Goal: Task Accomplishment & Management: Complete application form

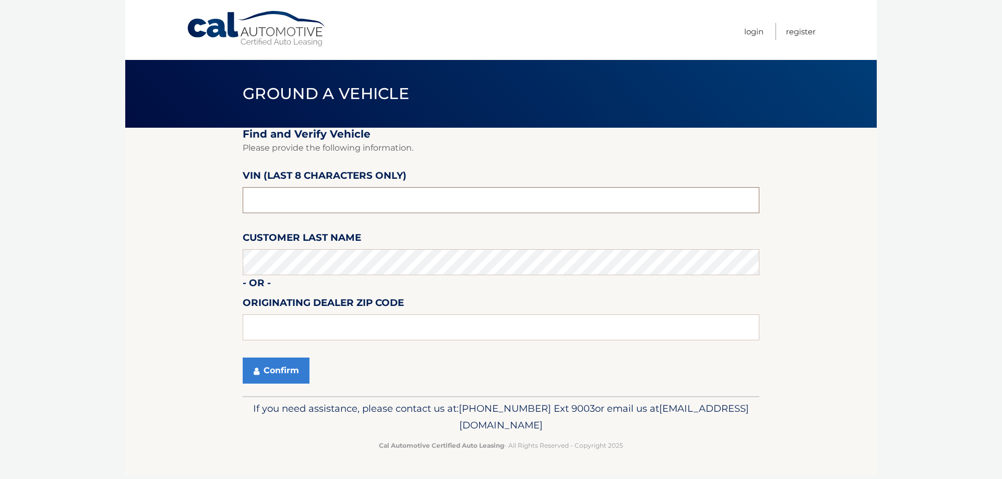
click at [289, 209] on input "text" at bounding box center [501, 200] width 517 height 26
type input "n8516914"
click at [275, 366] on button "Confirm" at bounding box center [276, 371] width 67 height 26
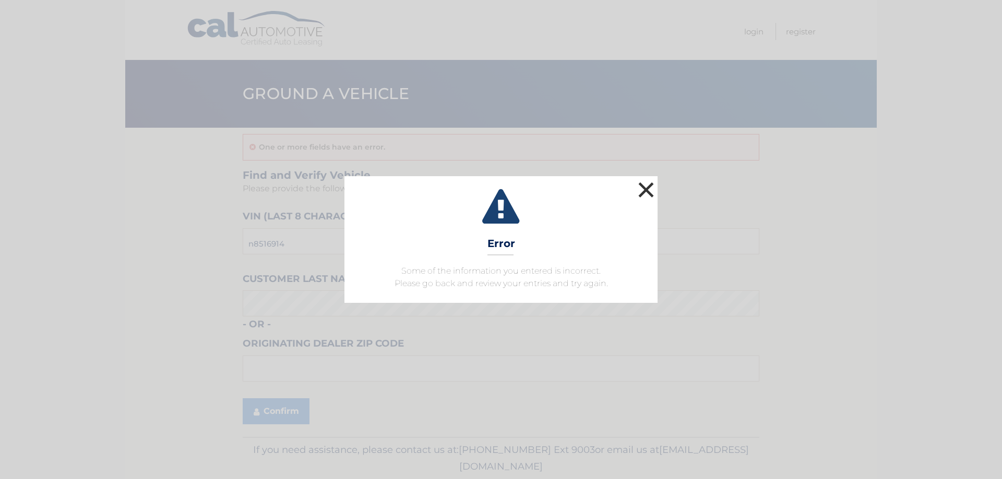
click at [648, 193] on button "×" at bounding box center [645, 189] width 21 height 21
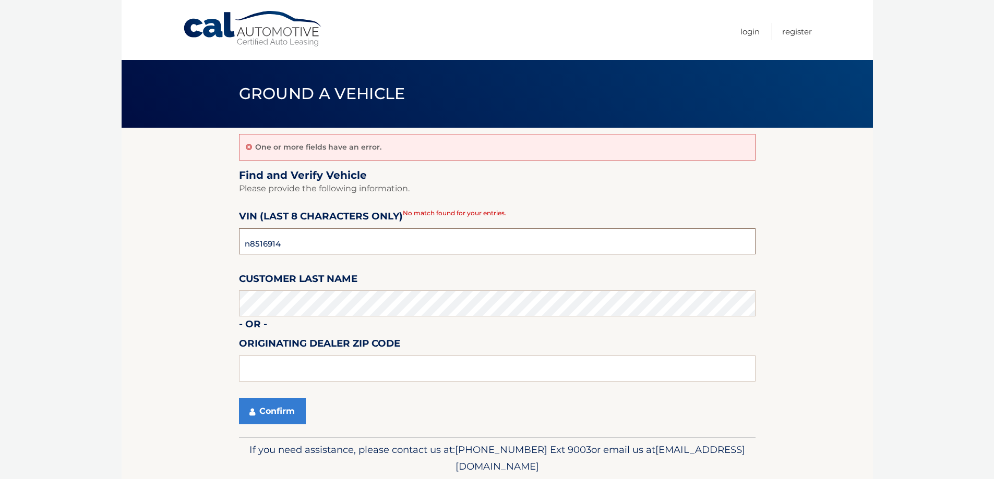
click at [306, 247] on input "n8516914" at bounding box center [497, 242] width 517 height 26
type input "N8516914"
click at [271, 411] on button "Confirm" at bounding box center [272, 412] width 67 height 26
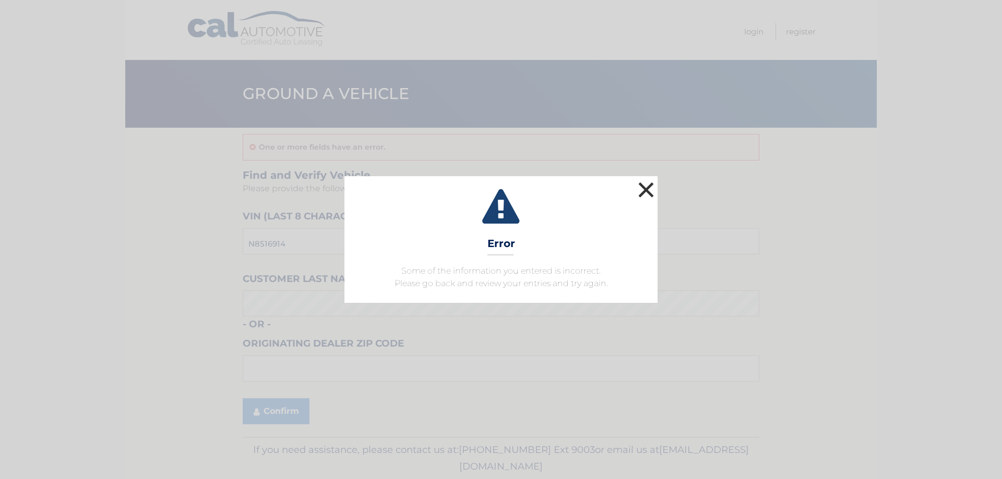
click at [640, 192] on button "×" at bounding box center [645, 189] width 21 height 21
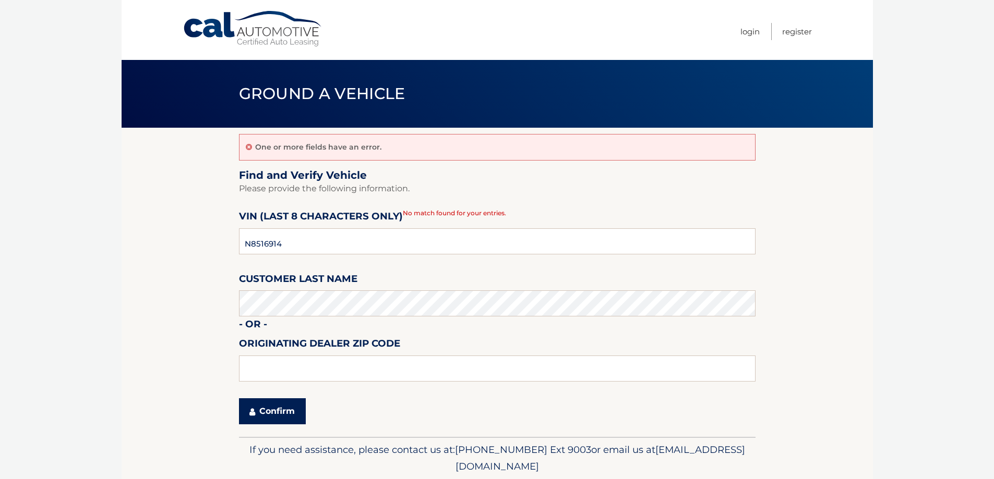
click at [278, 407] on button "Confirm" at bounding box center [272, 412] width 67 height 26
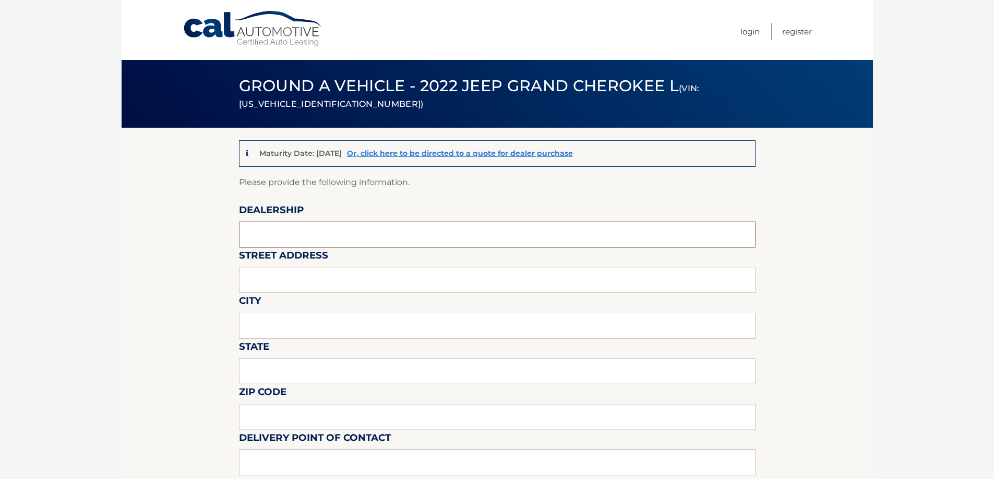
click at [287, 236] on input "text" at bounding box center [497, 235] width 517 height 26
type input "Cape coral chrysler jeep dodge"
type input "[STREET_ADDRESS]"
type input "Cape coral"
type input "[US_STATE]"
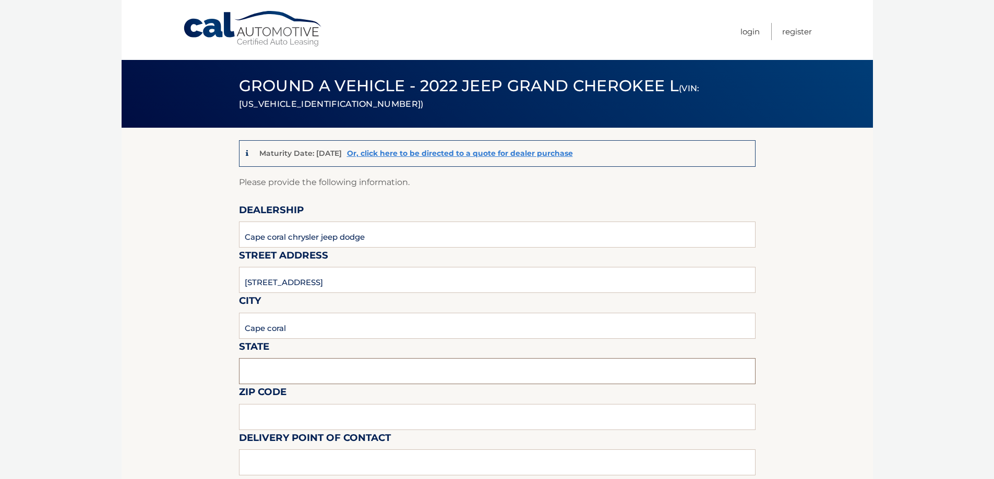
type input "33909"
type input "[PERSON_NAME]"
type input "2394247448"
type input "[PERSON_NAME][EMAIL_ADDRESS][PERSON_NAME][DOMAIN_NAME]"
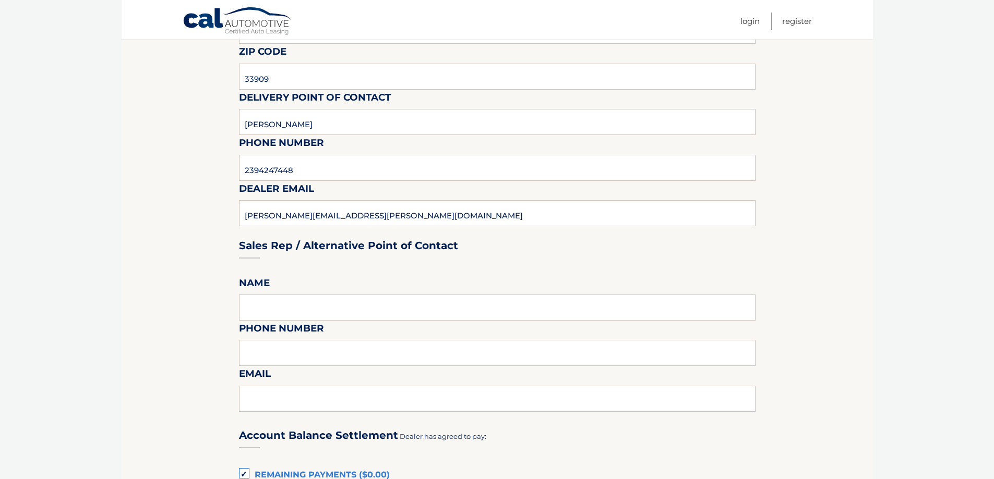
scroll to position [365, 0]
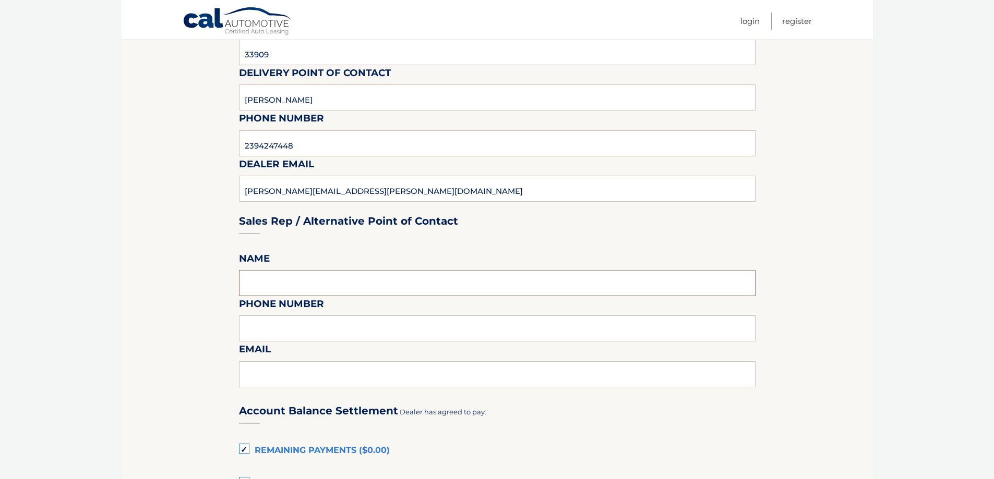
click at [317, 284] on input "text" at bounding box center [497, 283] width 517 height 26
type input "[PERSON_NAME]"
type input "2394247448"
type input "[PERSON_NAME][EMAIL_ADDRESS][PERSON_NAME][DOMAIN_NAME]"
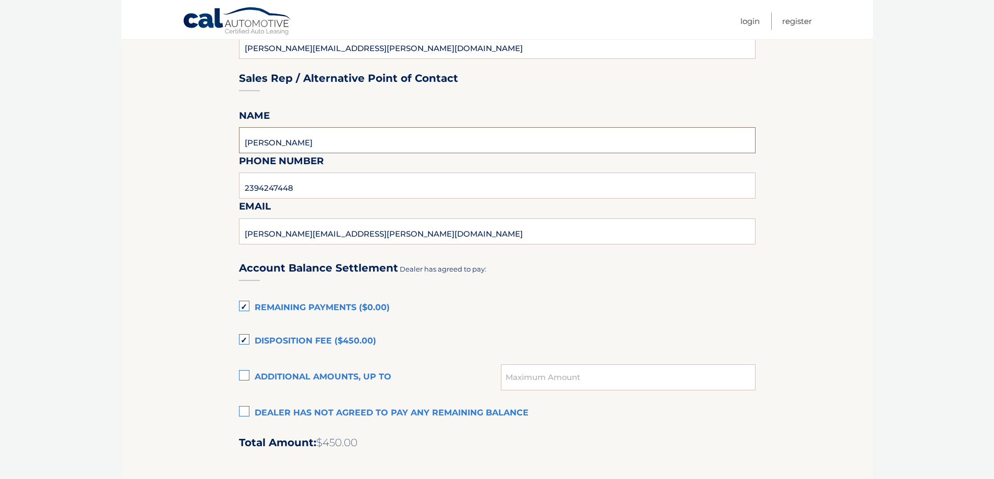
scroll to position [574, 0]
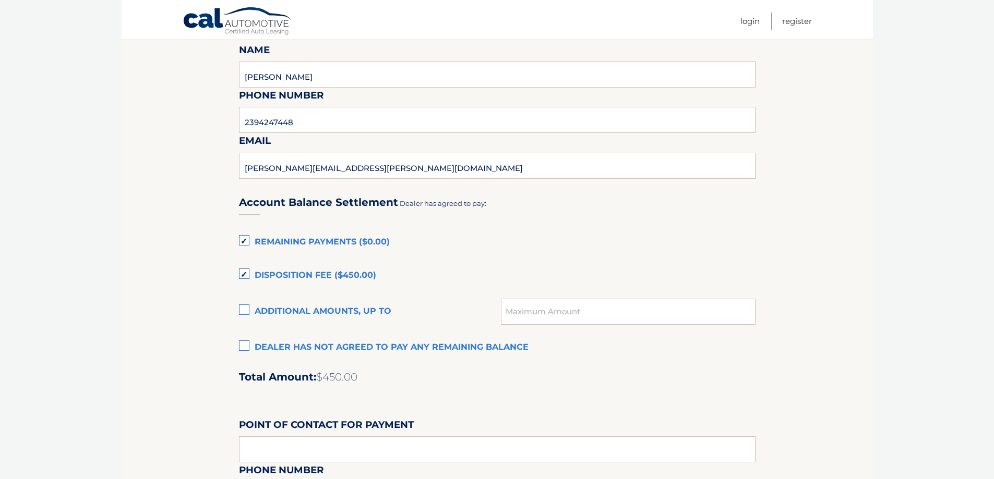
click at [247, 349] on label "Dealer has not agreed to pay any remaining balance" at bounding box center [497, 348] width 517 height 21
click at [0, 0] on input "Dealer has not agreed to pay any remaining balance" at bounding box center [0, 0] width 0 height 0
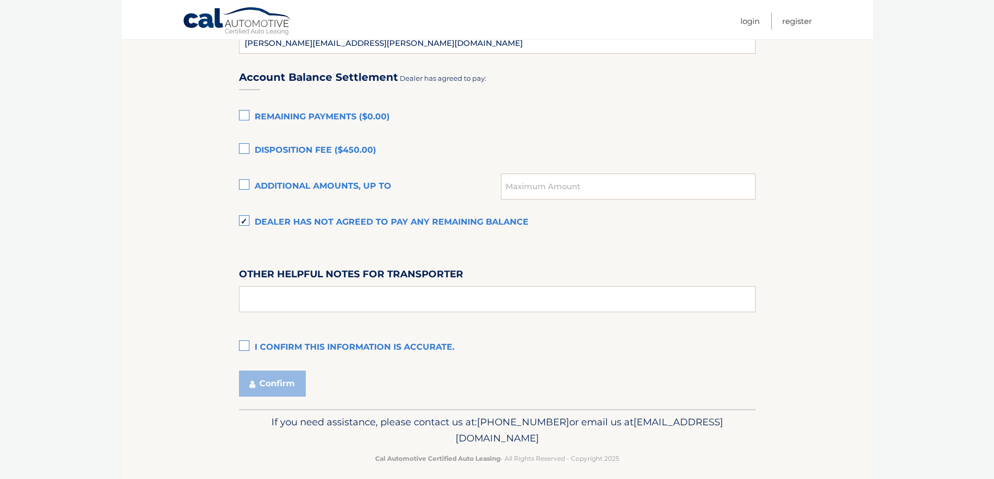
scroll to position [708, 0]
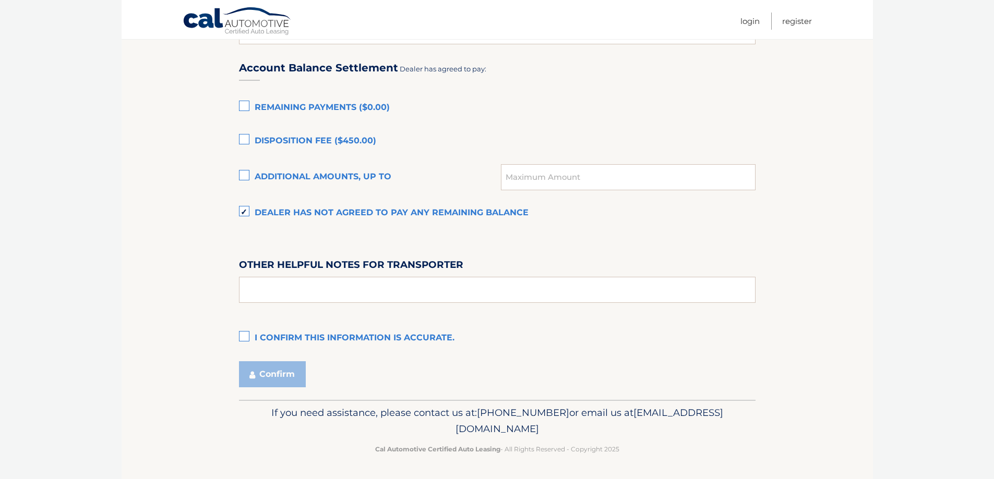
click at [246, 337] on label "I confirm this information is accurate." at bounding box center [497, 338] width 517 height 21
click at [0, 0] on input "I confirm this information is accurate." at bounding box center [0, 0] width 0 height 0
click at [333, 290] on input "text" at bounding box center [497, 290] width 517 height 26
type input "A"
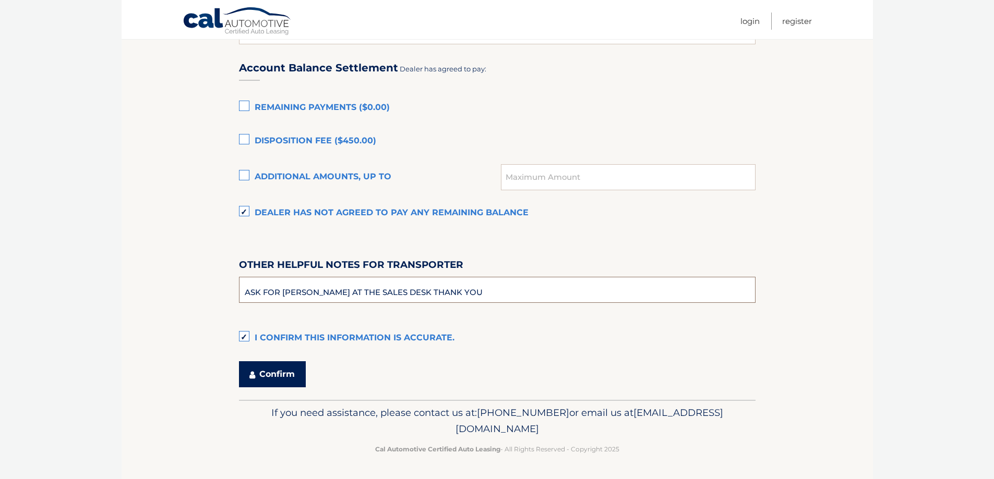
type input "ASK FOR [PERSON_NAME] AT THE SALES DESK THANK YOU"
click at [272, 374] on button "Confirm" at bounding box center [272, 375] width 67 height 26
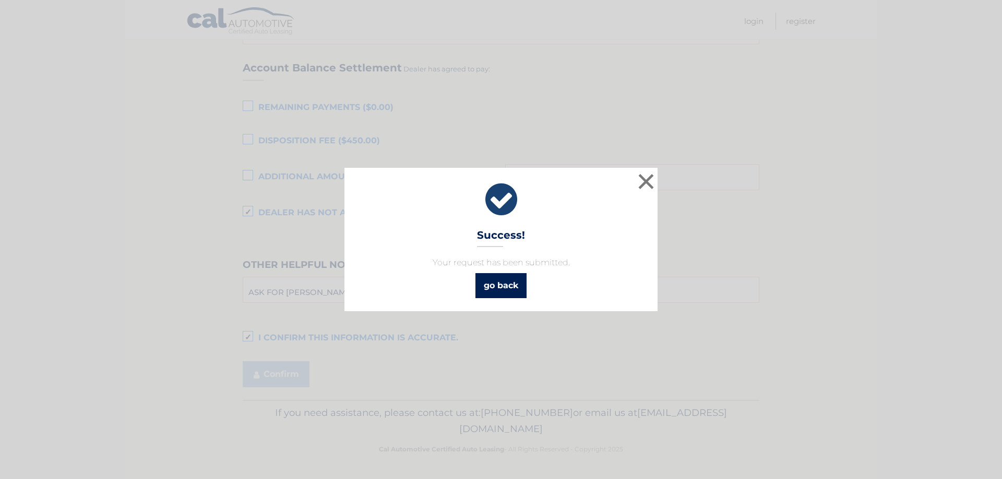
click at [510, 285] on link "go back" at bounding box center [500, 285] width 51 height 25
